Goal: Obtain resource: Download file/media

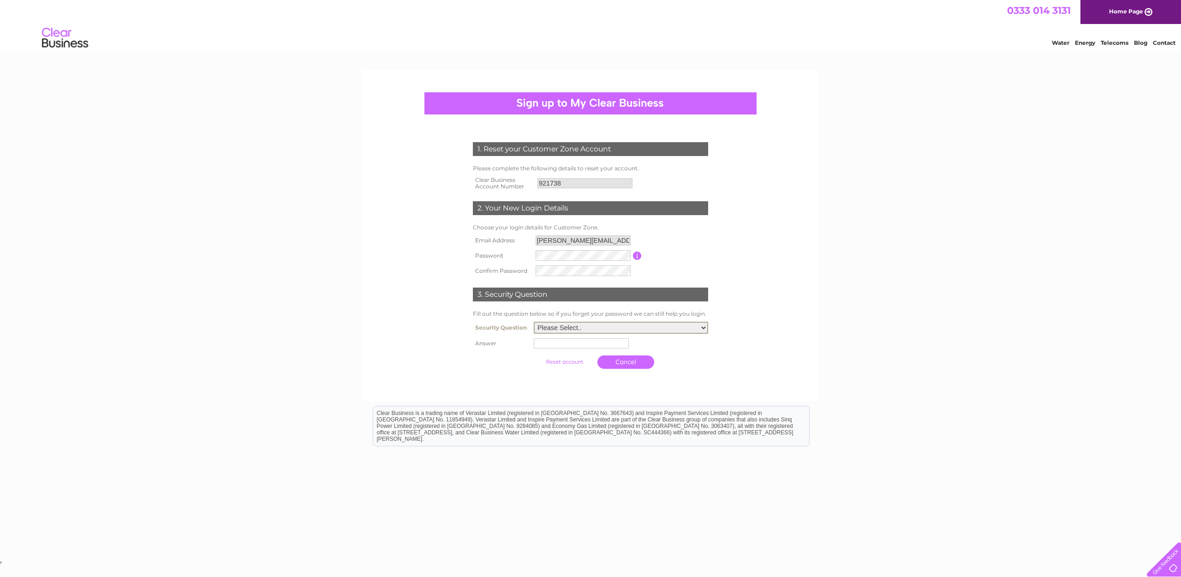
select select "3"
click at [610, 342] on input "text" at bounding box center [581, 343] width 95 height 10
type input "Horsforth"
click at [559, 362] on input "submit" at bounding box center [565, 361] width 57 height 13
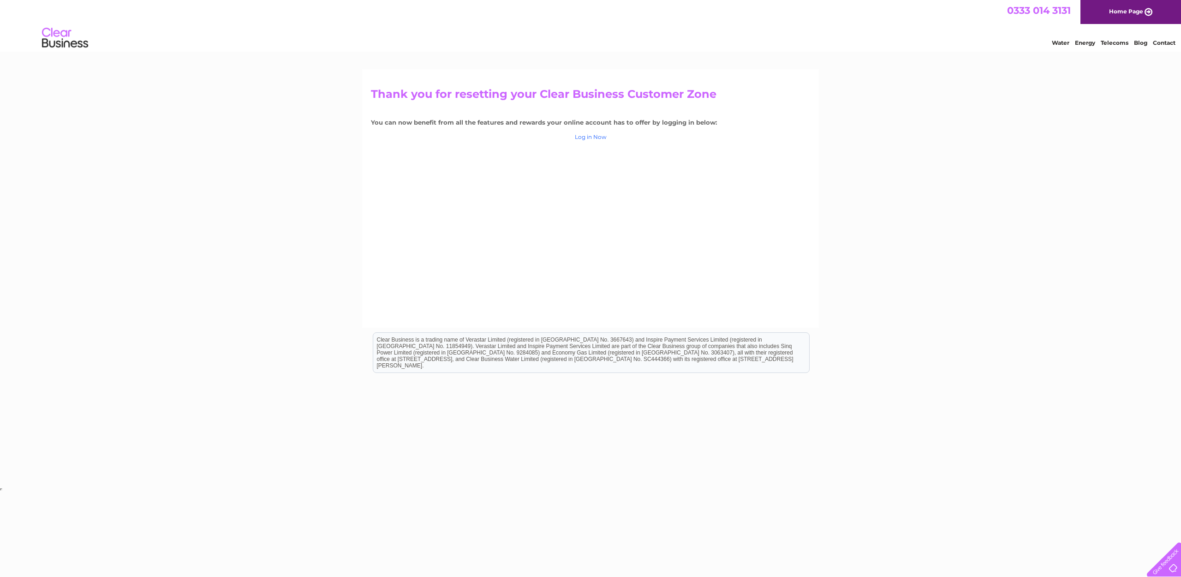
click at [592, 138] on link "Log in Now" at bounding box center [591, 136] width 32 height 7
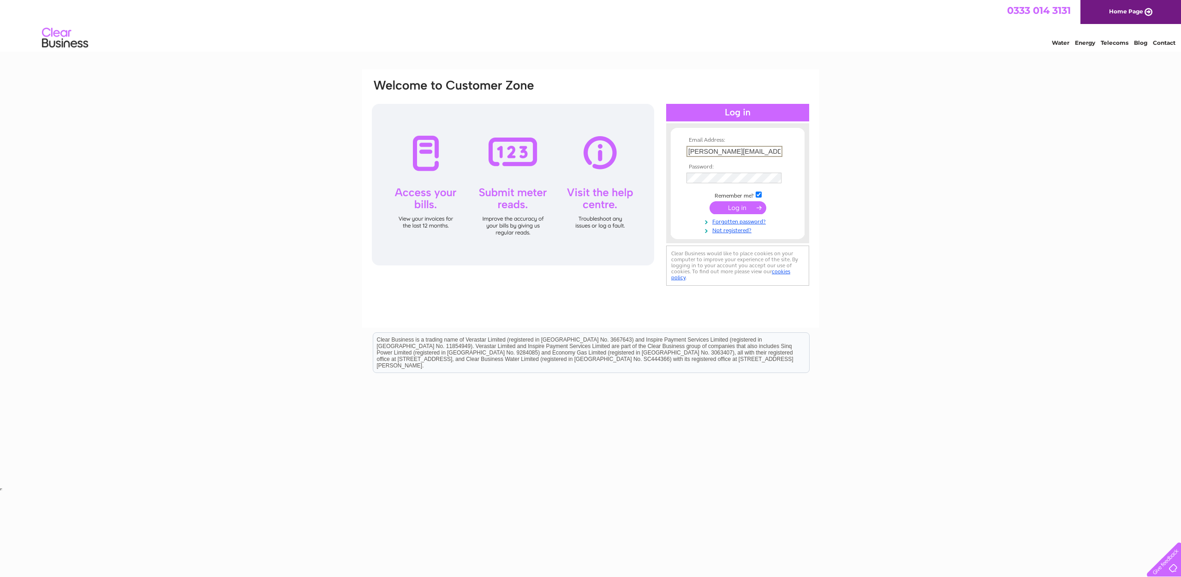
type input "andrew.pallas.osteopath@gmail.com"
click at [750, 207] on input "submit" at bounding box center [738, 206] width 57 height 13
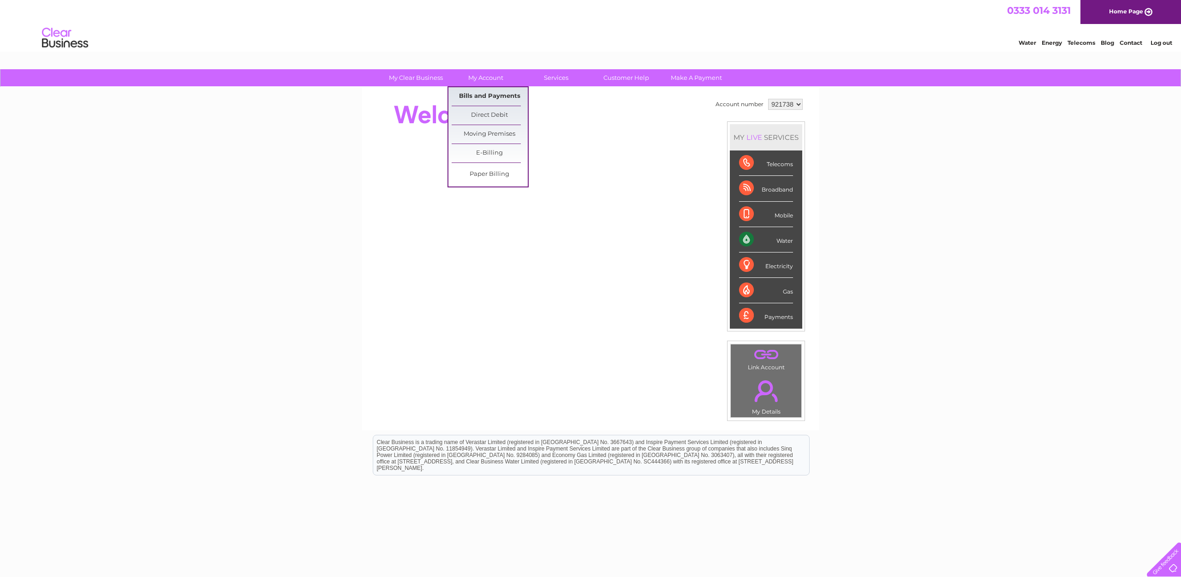
click at [489, 95] on link "Bills and Payments" at bounding box center [490, 96] width 76 height 18
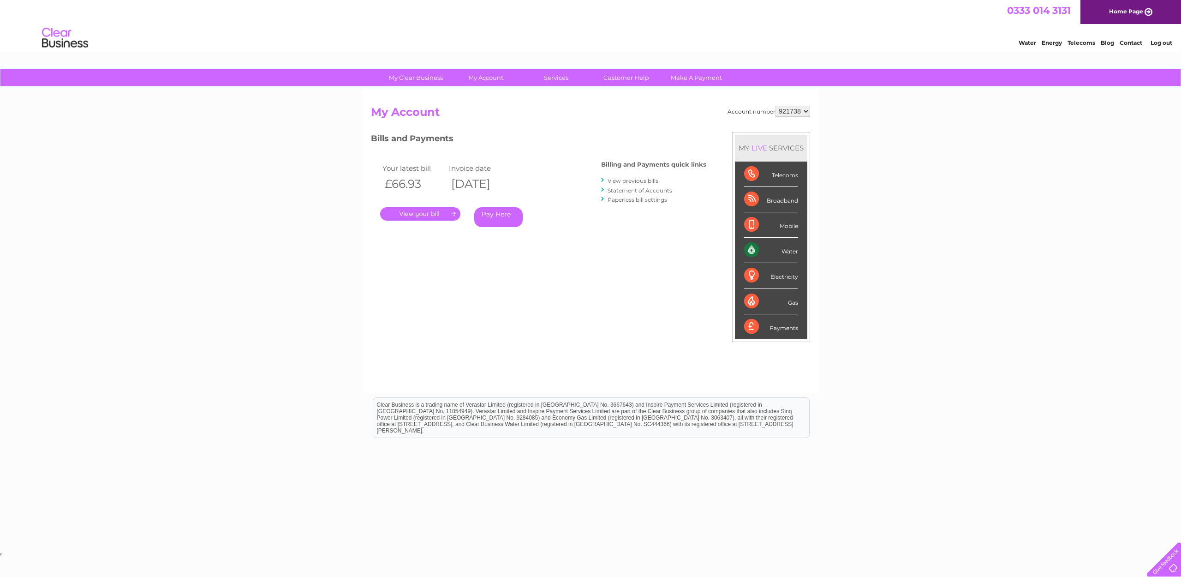
click at [627, 181] on link "View previous bills" at bounding box center [633, 180] width 51 height 7
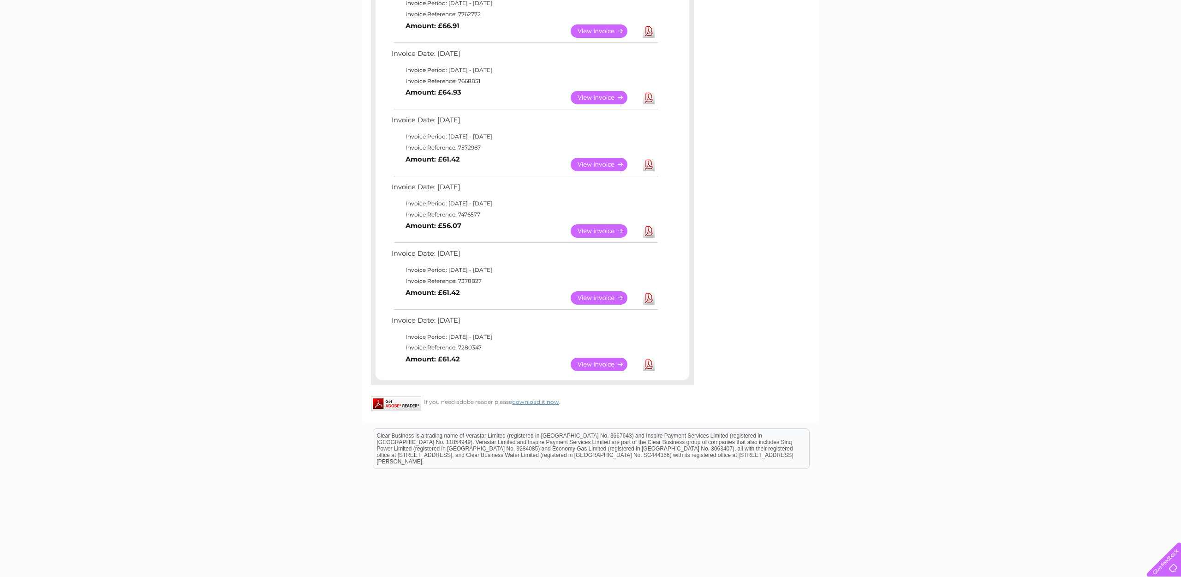
scroll to position [391, 0]
click at [600, 359] on link "View" at bounding box center [605, 365] width 68 height 13
click at [591, 292] on link "View" at bounding box center [605, 298] width 68 height 13
click at [594, 225] on link "View" at bounding box center [605, 231] width 68 height 13
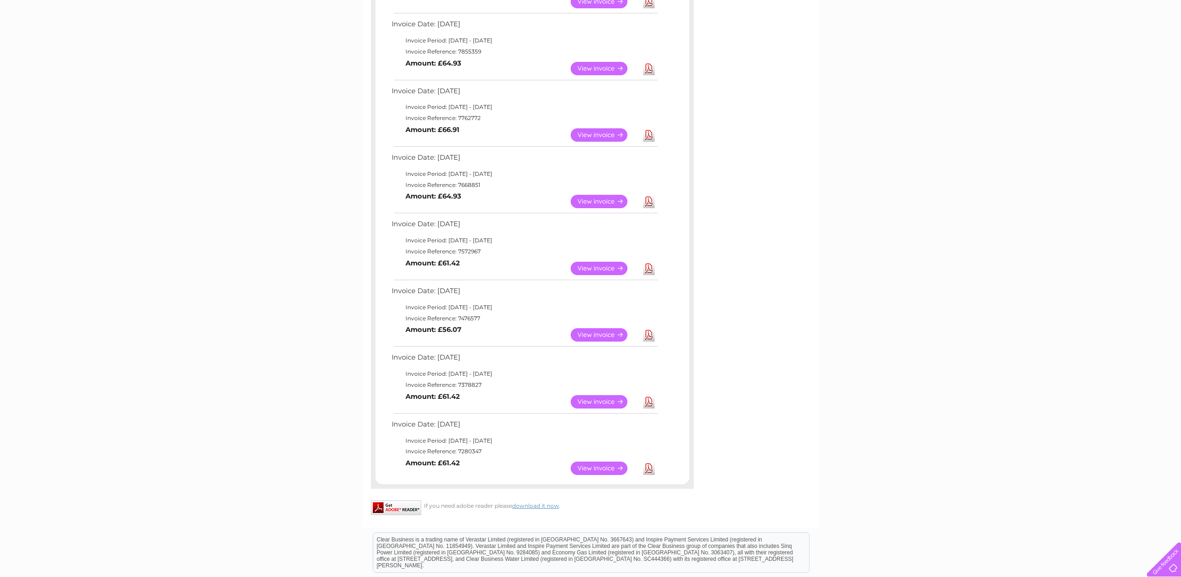
scroll to position [286, 0]
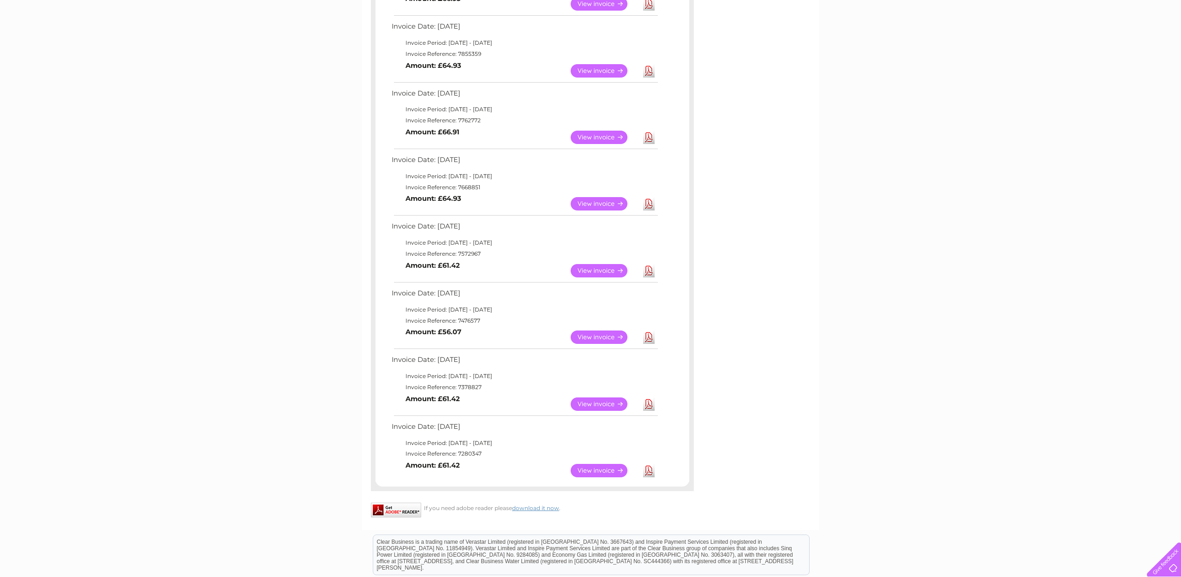
click at [650, 264] on link "Download" at bounding box center [649, 270] width 12 height 13
click at [649, 197] on link "Download" at bounding box center [649, 203] width 12 height 13
click at [649, 131] on link "Download" at bounding box center [649, 137] width 12 height 13
click at [649, 64] on link "Download" at bounding box center [649, 70] width 12 height 13
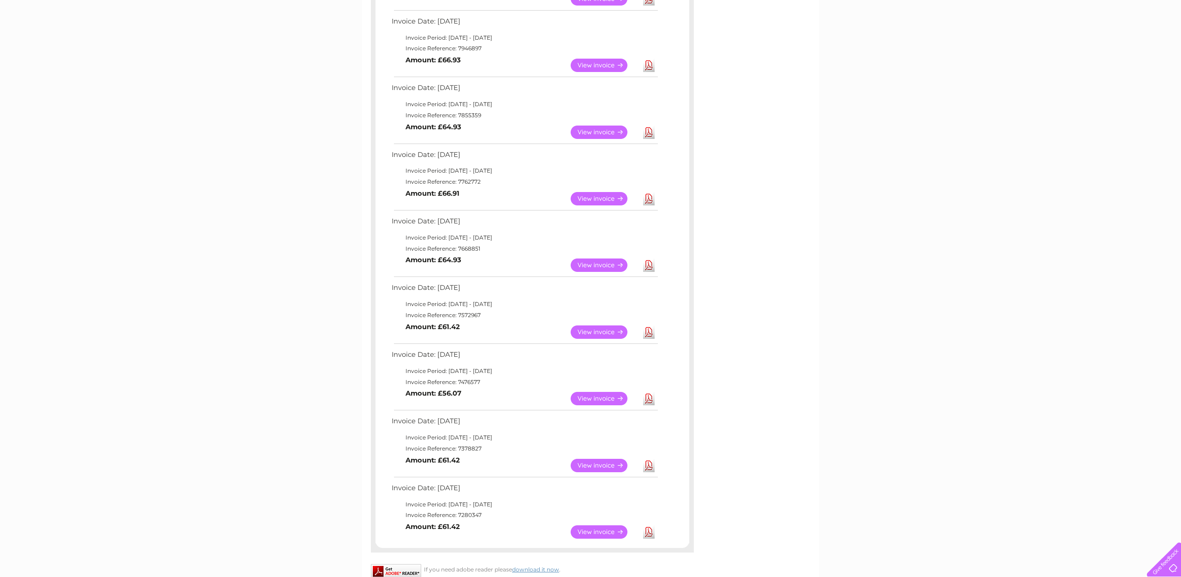
scroll to position [223, 0]
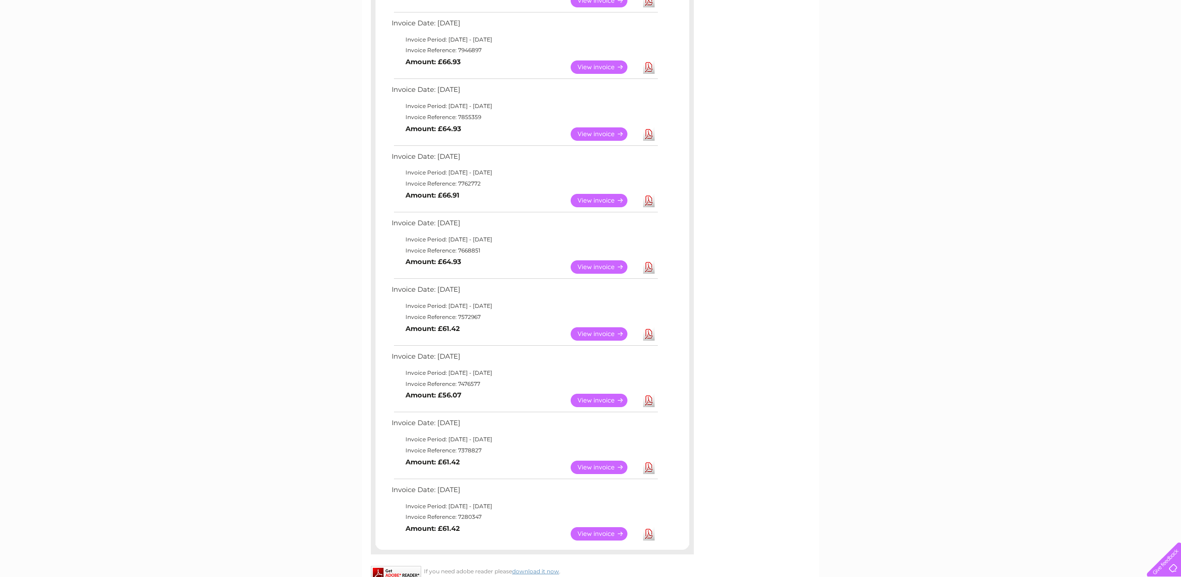
click at [650, 63] on link "Download" at bounding box center [649, 66] width 12 height 13
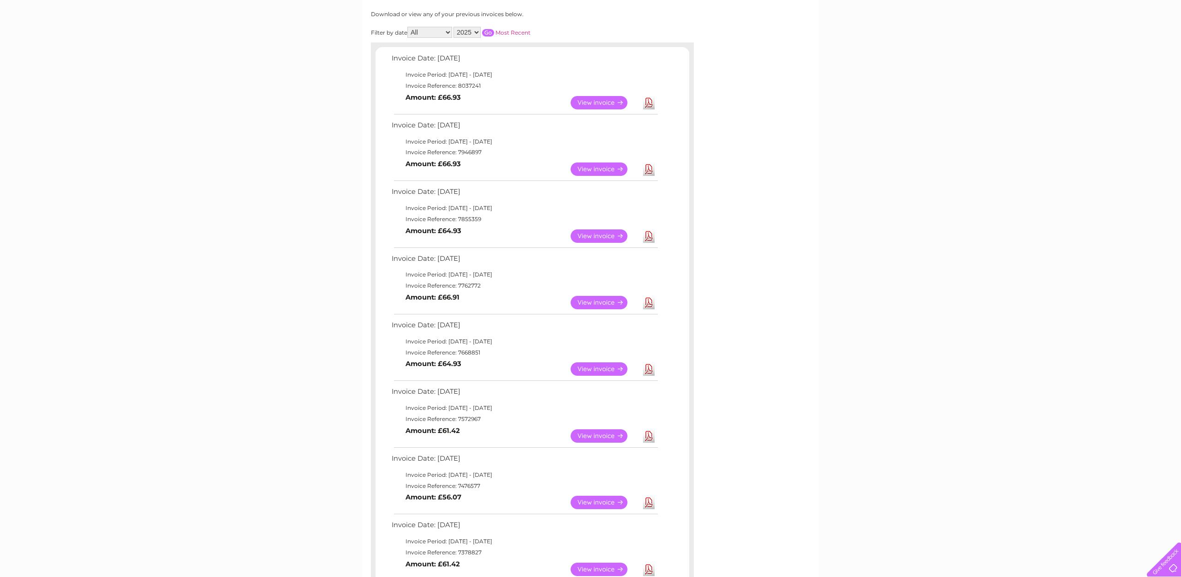
scroll to position [118, 0]
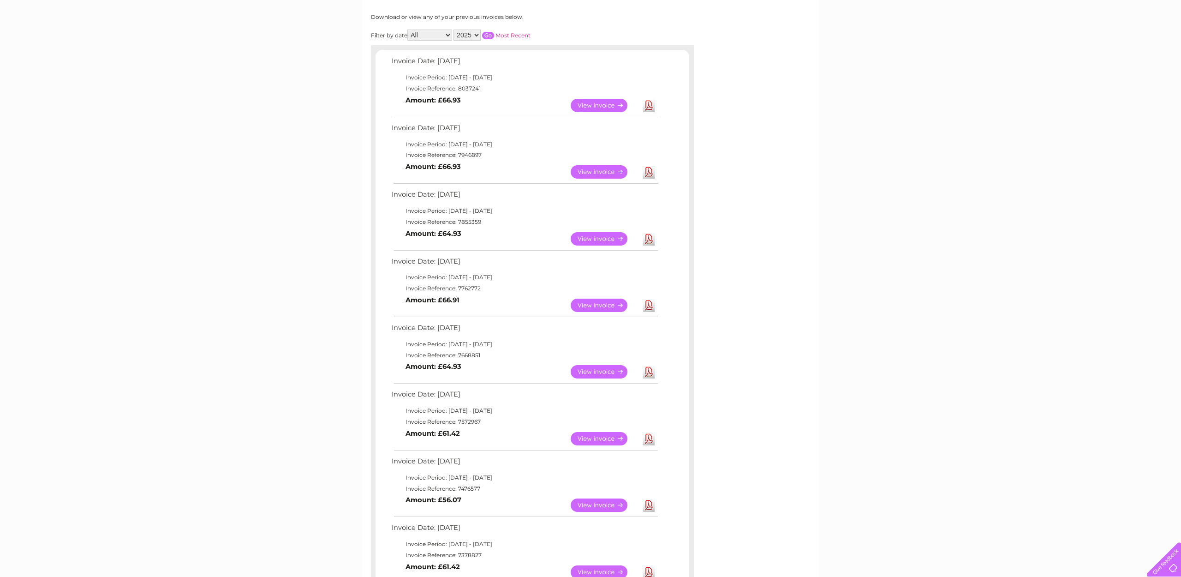
click at [651, 101] on link "Download" at bounding box center [649, 105] width 12 height 13
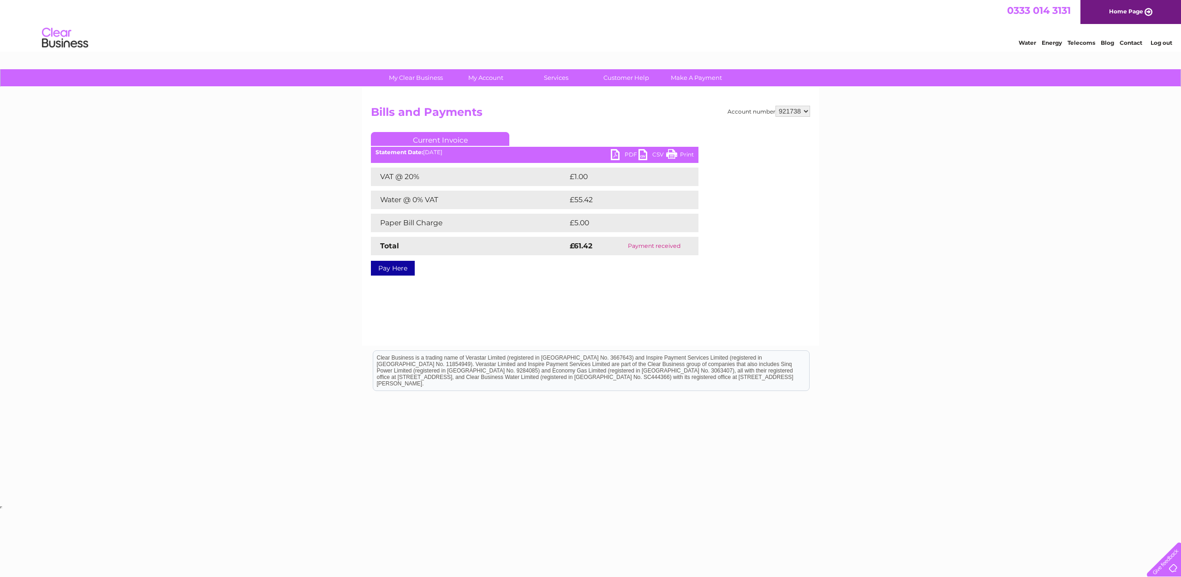
click at [630, 153] on link "PDF" at bounding box center [625, 155] width 28 height 13
click at [616, 154] on link "PDF" at bounding box center [625, 155] width 28 height 13
click at [616, 152] on link "PDF" at bounding box center [625, 155] width 28 height 13
